Goal: Transaction & Acquisition: Purchase product/service

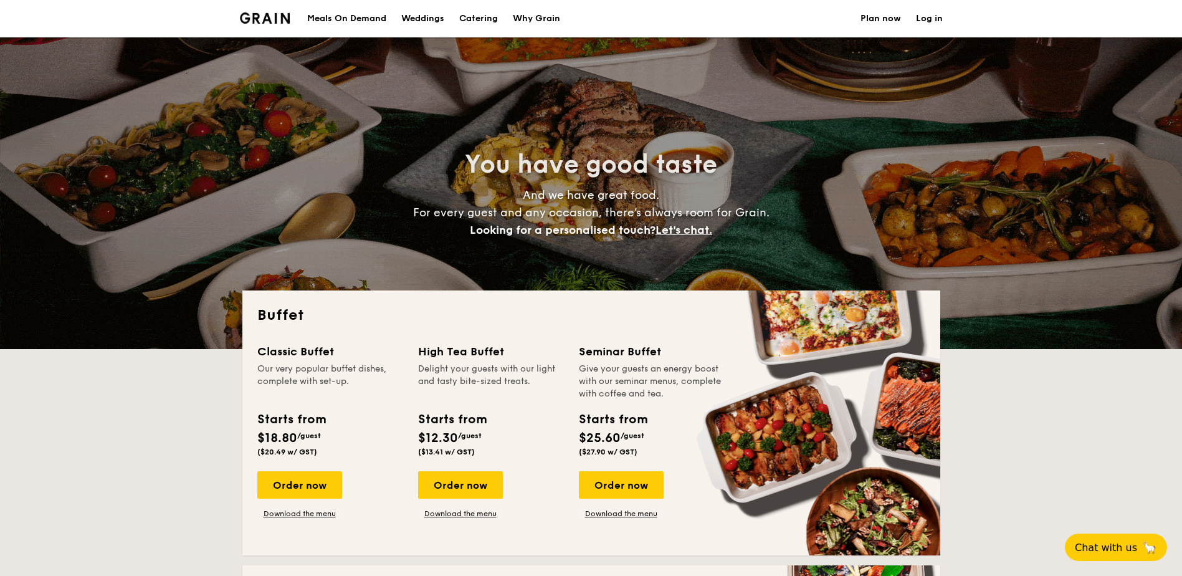
select select
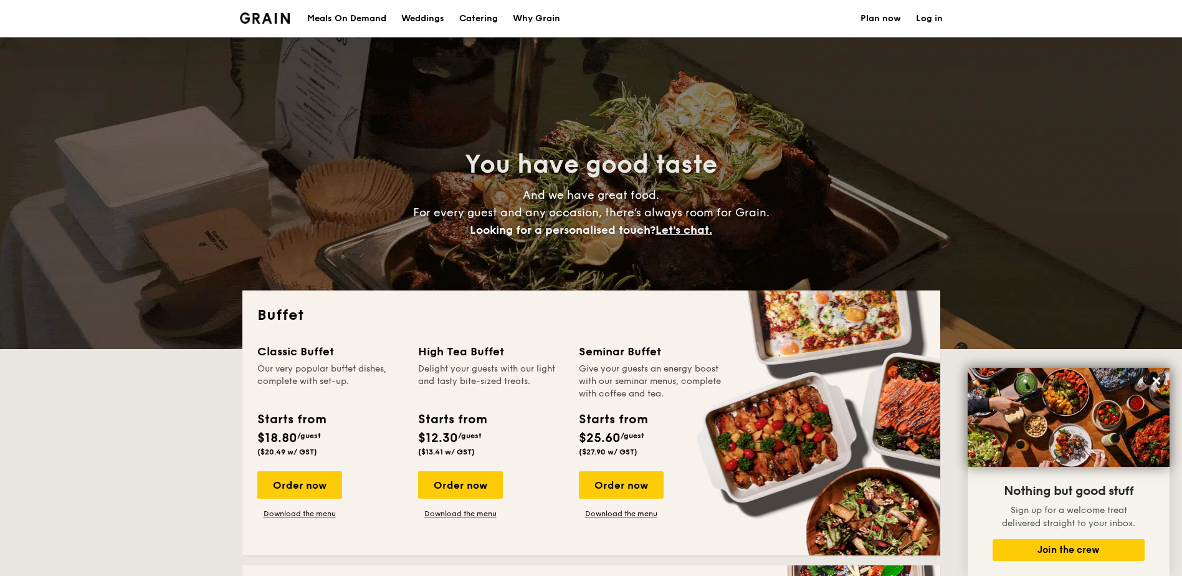
click at [491, 16] on h1 "Catering" at bounding box center [478, 18] width 39 height 37
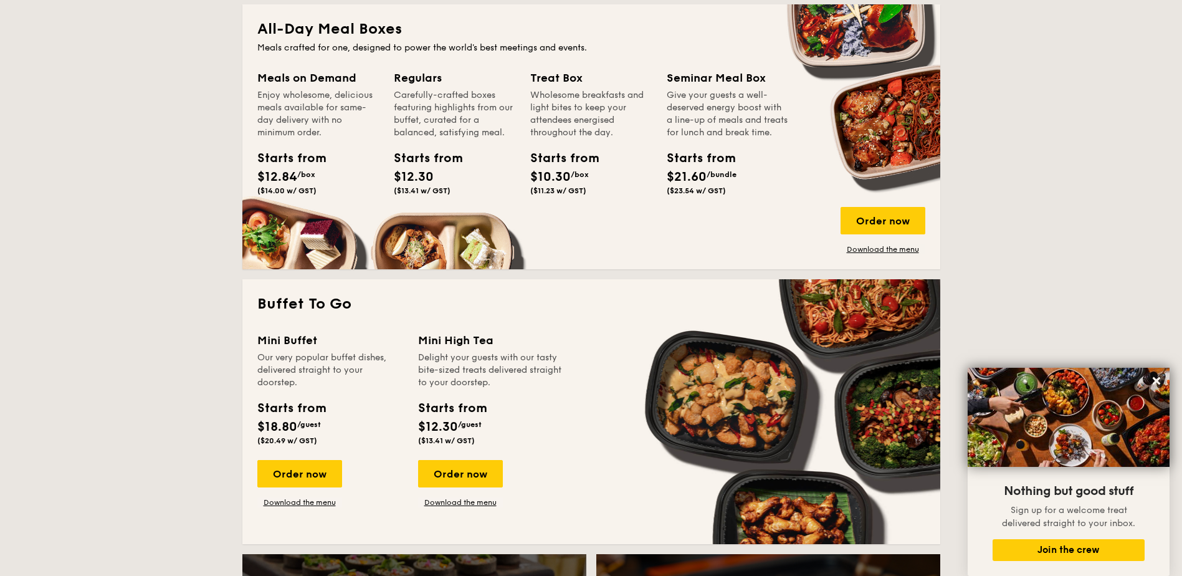
scroll to position [187, 0]
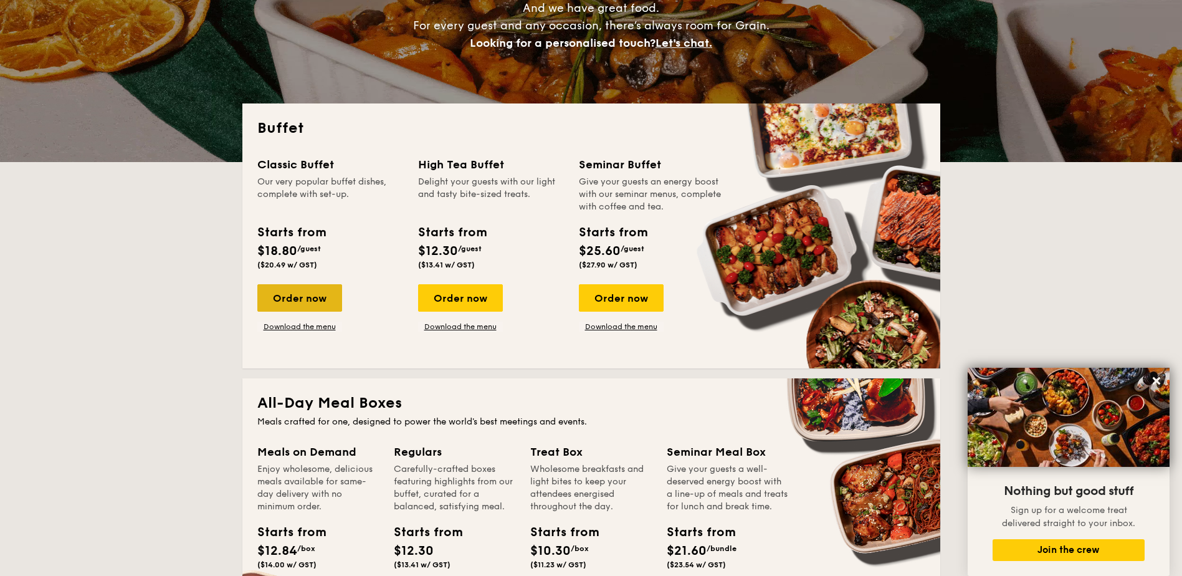
click at [314, 300] on div "Order now" at bounding box center [299, 297] width 85 height 27
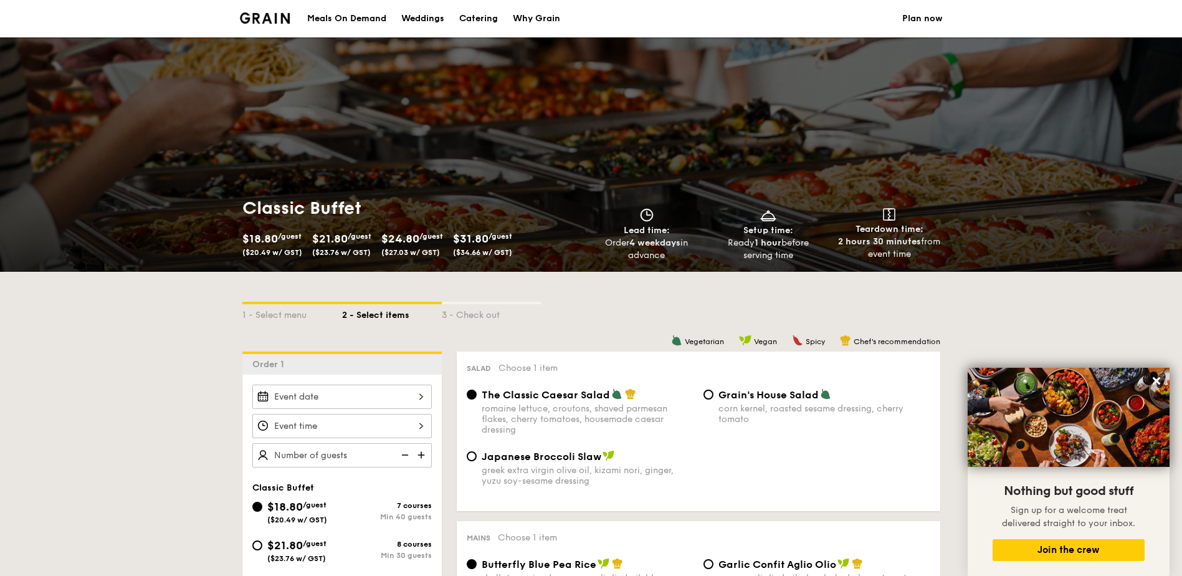
scroll to position [187, 0]
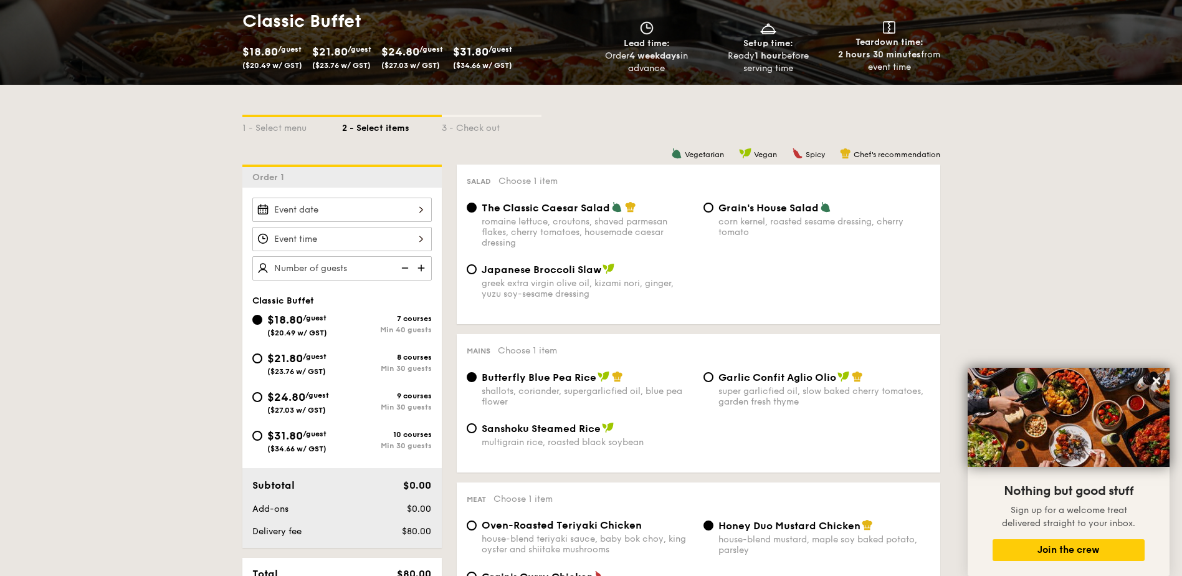
select select
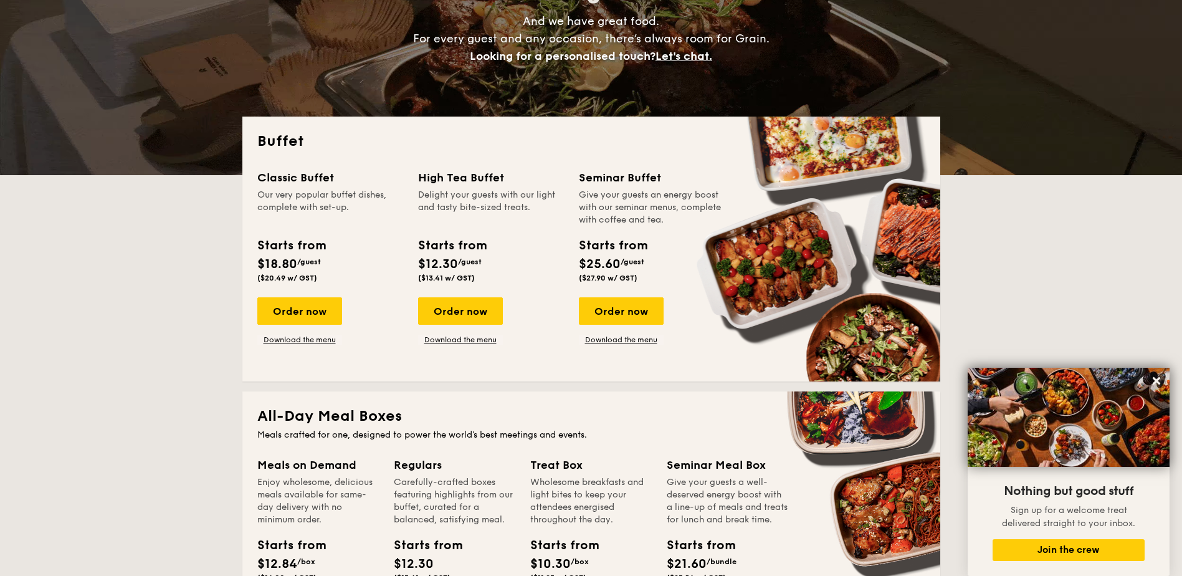
scroll to position [0, 0]
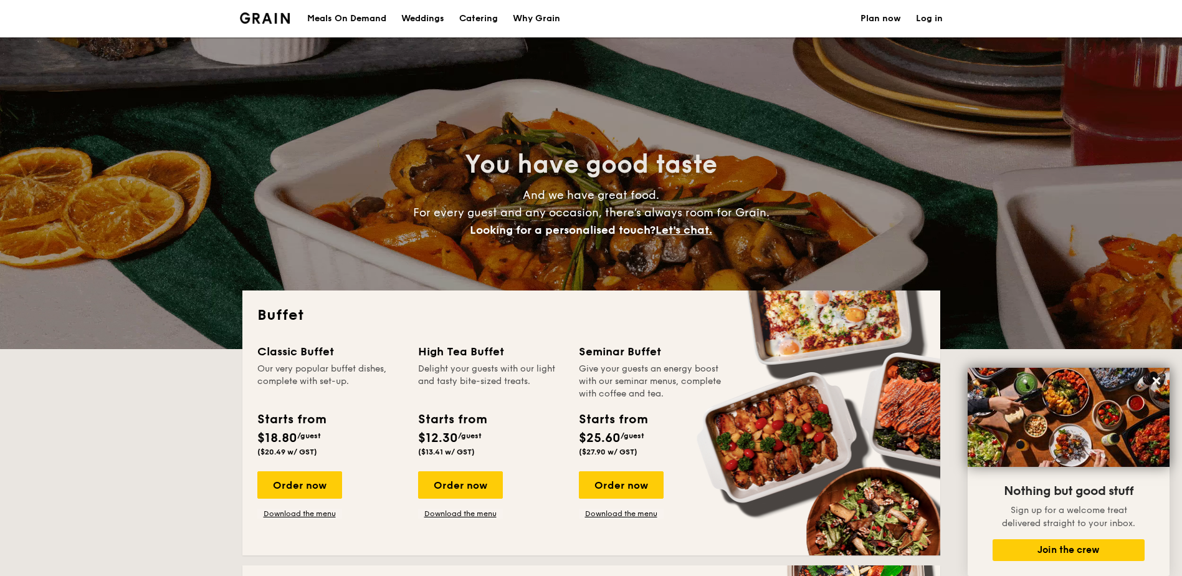
click at [335, 15] on div "Meals On Demand" at bounding box center [346, 18] width 79 height 37
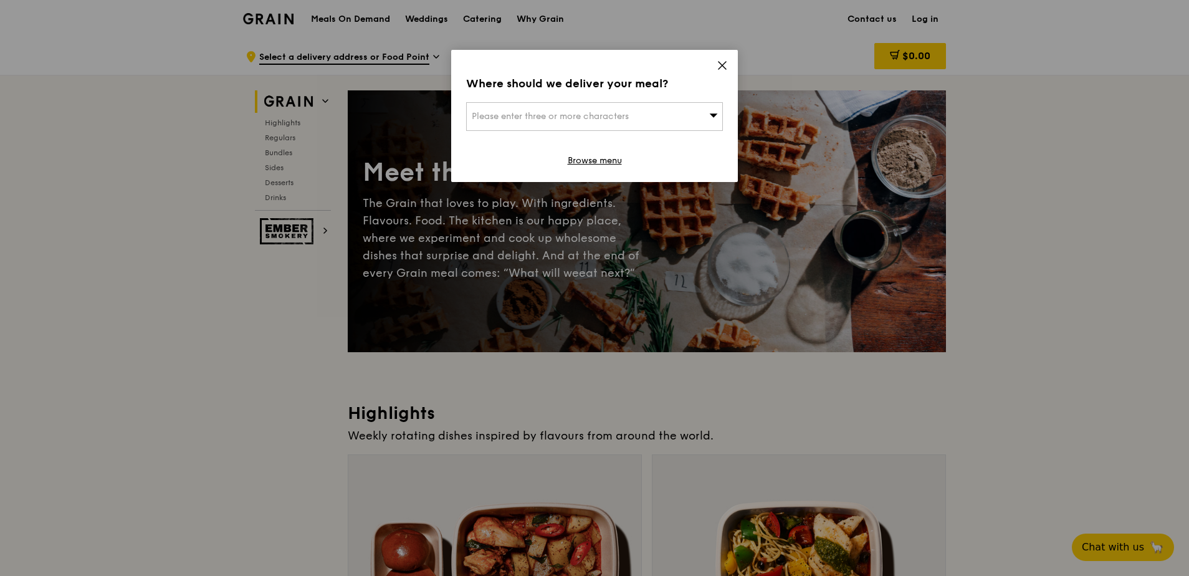
click at [722, 74] on div "Where should we deliver your meal? Please enter three or more characters Browse…" at bounding box center [594, 116] width 287 height 132
click at [721, 62] on icon at bounding box center [722, 65] width 11 height 11
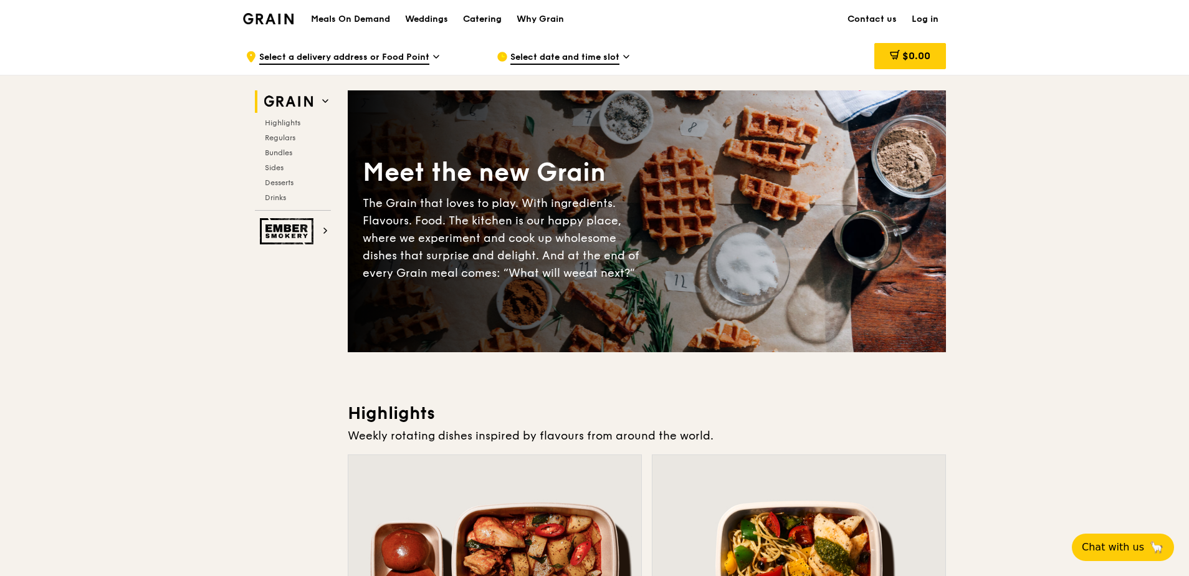
click at [495, 19] on div "Catering" at bounding box center [482, 19] width 39 height 37
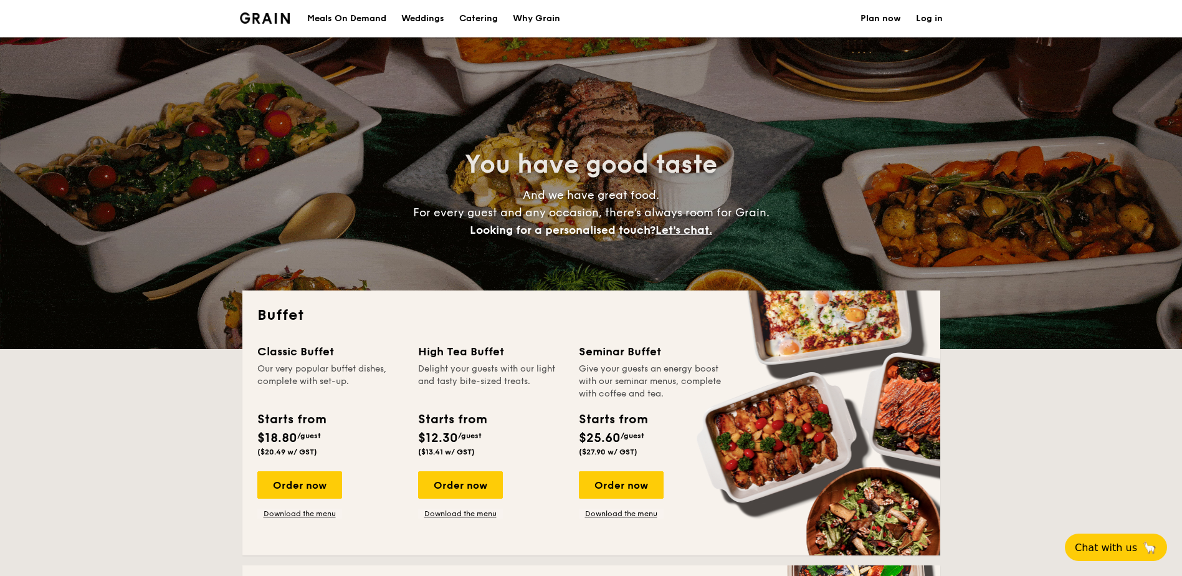
select select
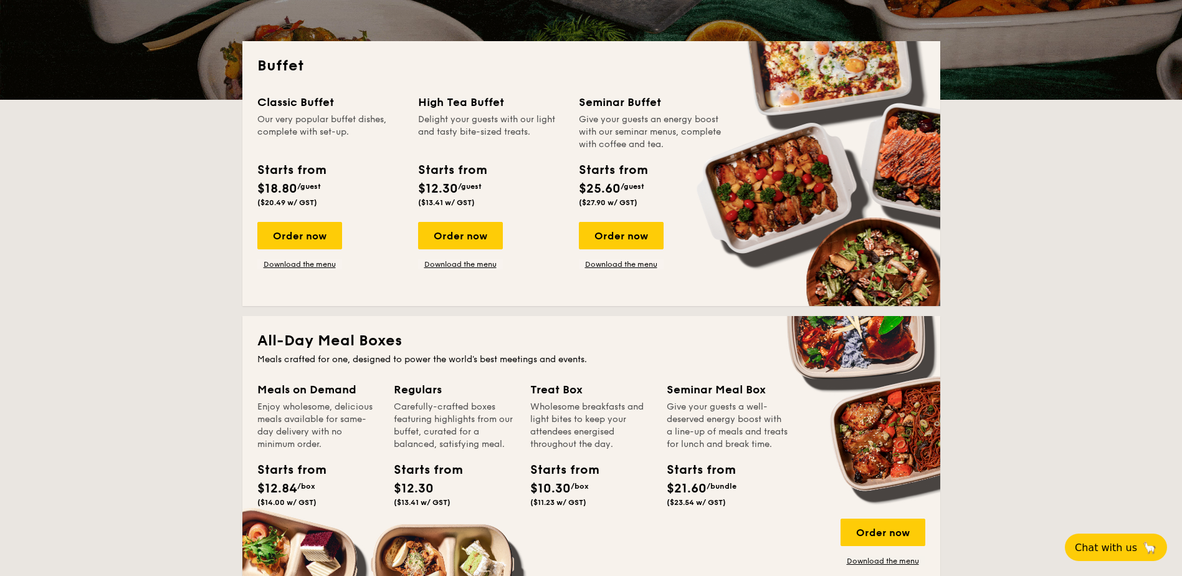
scroll to position [499, 0]
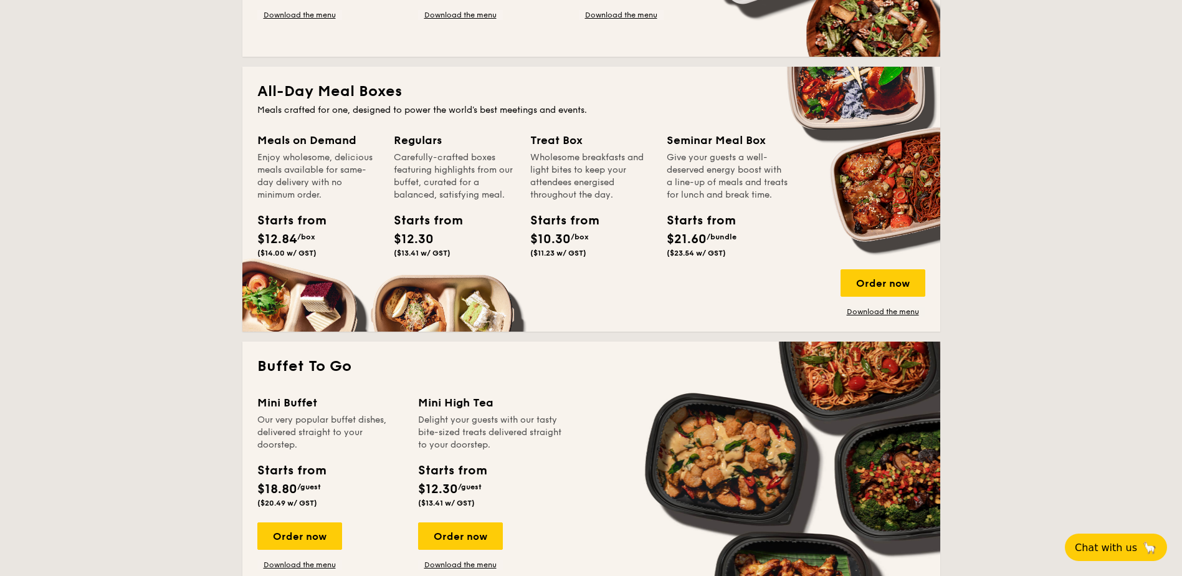
drag, startPoint x: 680, startPoint y: 267, endPoint x: 712, endPoint y: 266, distance: 32.4
click at [712, 257] on span "($23.54 w/ GST)" at bounding box center [696, 253] width 59 height 9
drag, startPoint x: 712, startPoint y: 266, endPoint x: 717, endPoint y: 155, distance: 111.7
click at [717, 155] on div "Give your guests a well-deserved energy boost with a line-up of meals and treat…" at bounding box center [728, 176] width 122 height 50
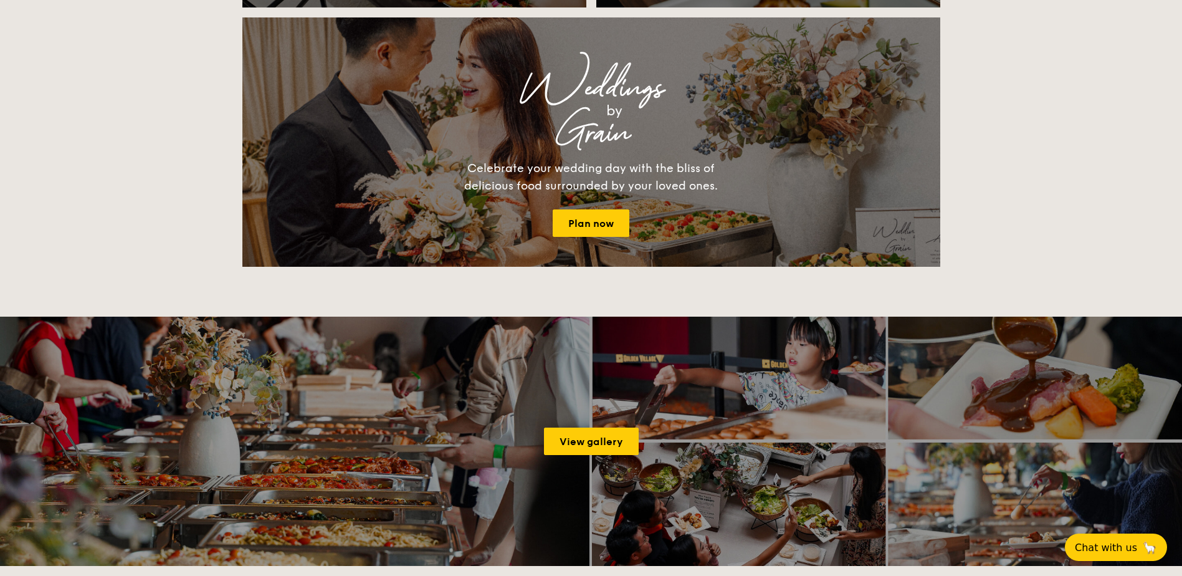
scroll to position [1496, 0]
